Goal: Check status

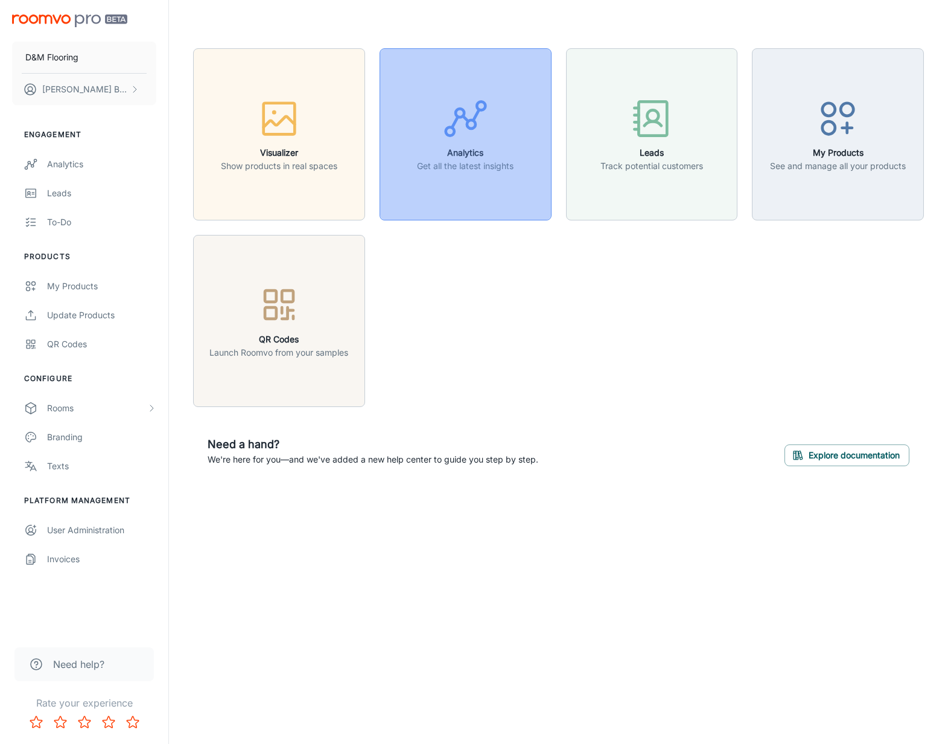
click at [466, 155] on h6 "Analytics" at bounding box center [465, 152] width 97 height 13
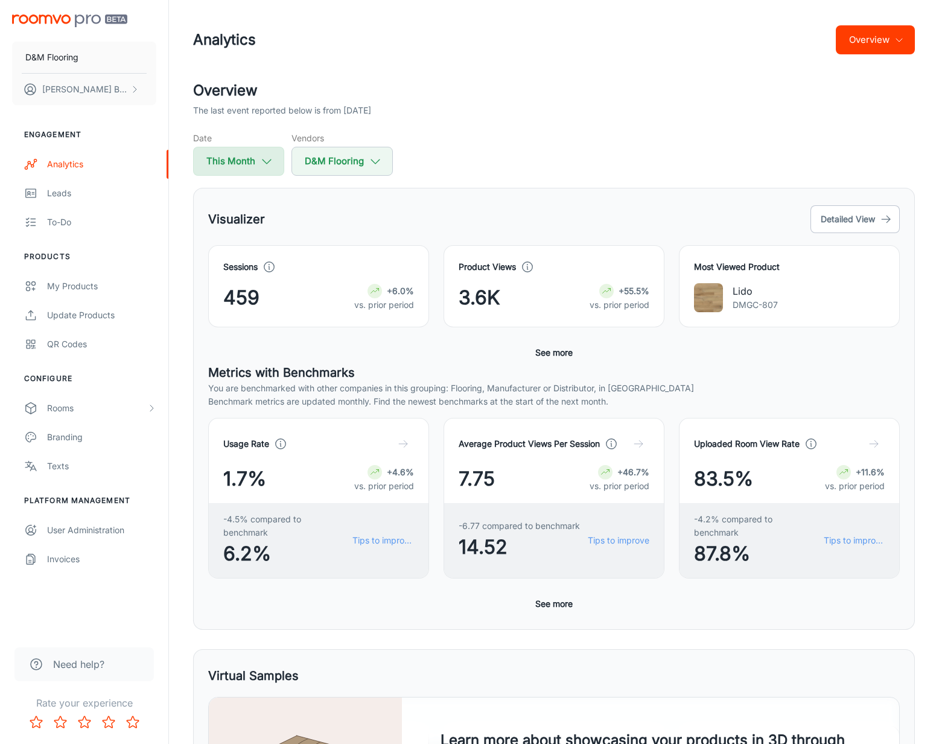
click at [242, 164] on button "This Month" at bounding box center [238, 161] width 91 height 29
select select "7"
select select "2025"
select select "7"
select select "2025"
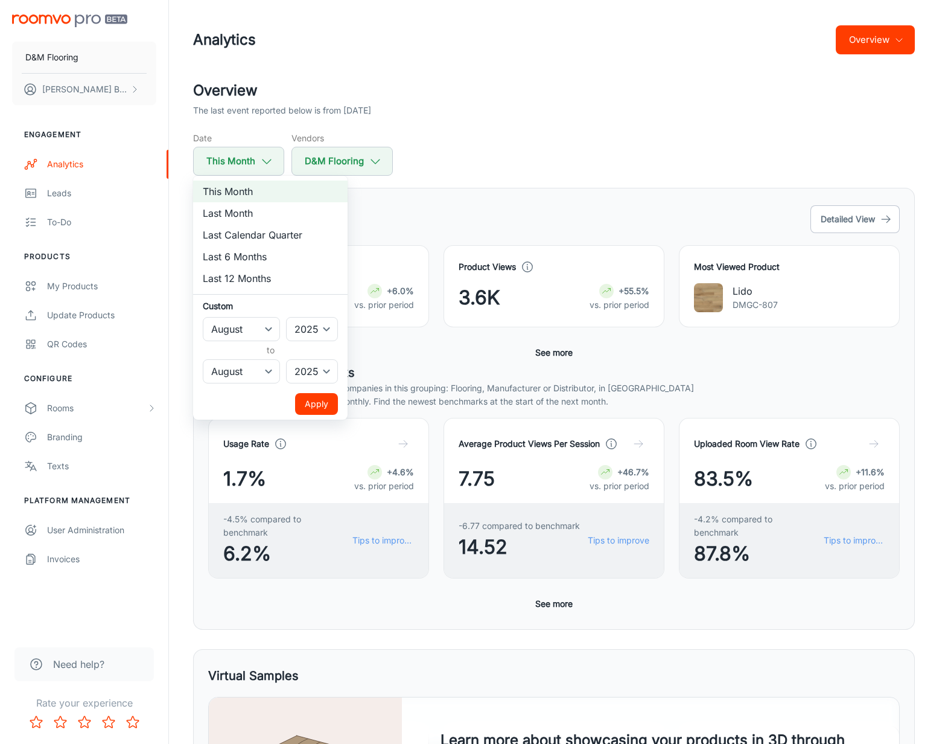
click at [237, 207] on li "Last Month" at bounding box center [270, 213] width 155 height 22
select select "6"
click at [319, 399] on button "Apply" at bounding box center [316, 404] width 43 height 22
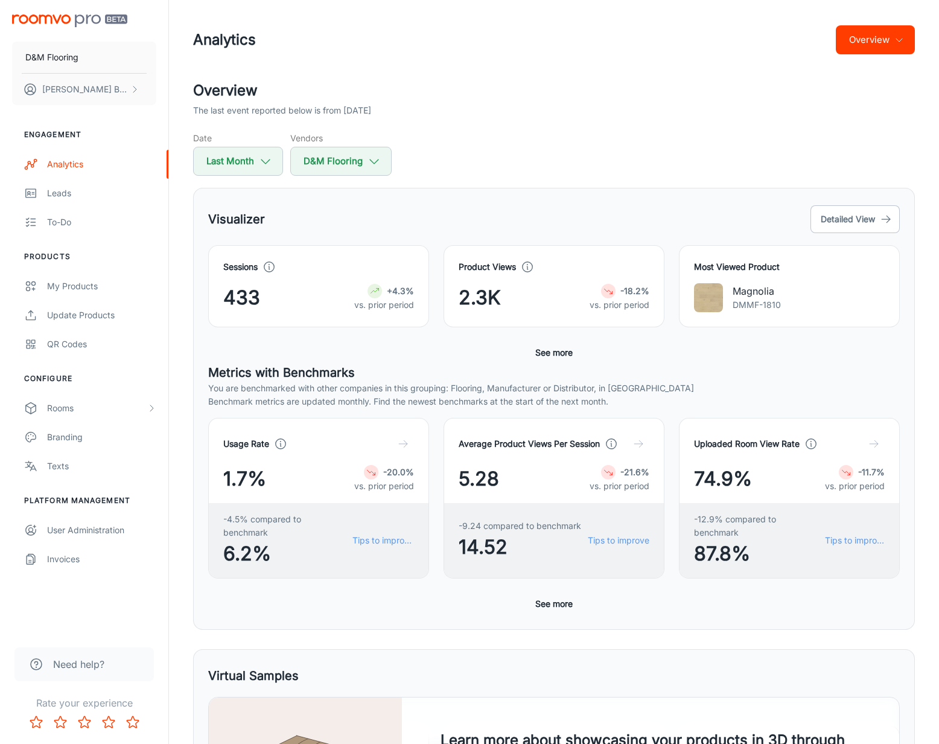
drag, startPoint x: 310, startPoint y: 219, endPoint x: 325, endPoint y: 203, distance: 21.8
click at [312, 219] on div "Visualizer Detailed View" at bounding box center [554, 219] width 692 height 33
